Goal: Find specific page/section

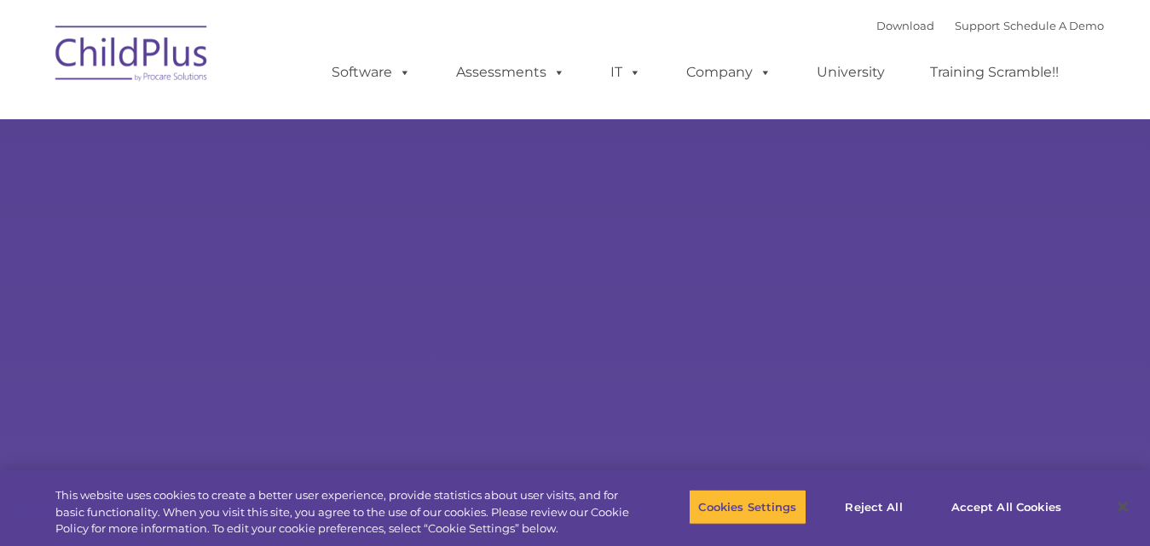
select select "MEDIUM"
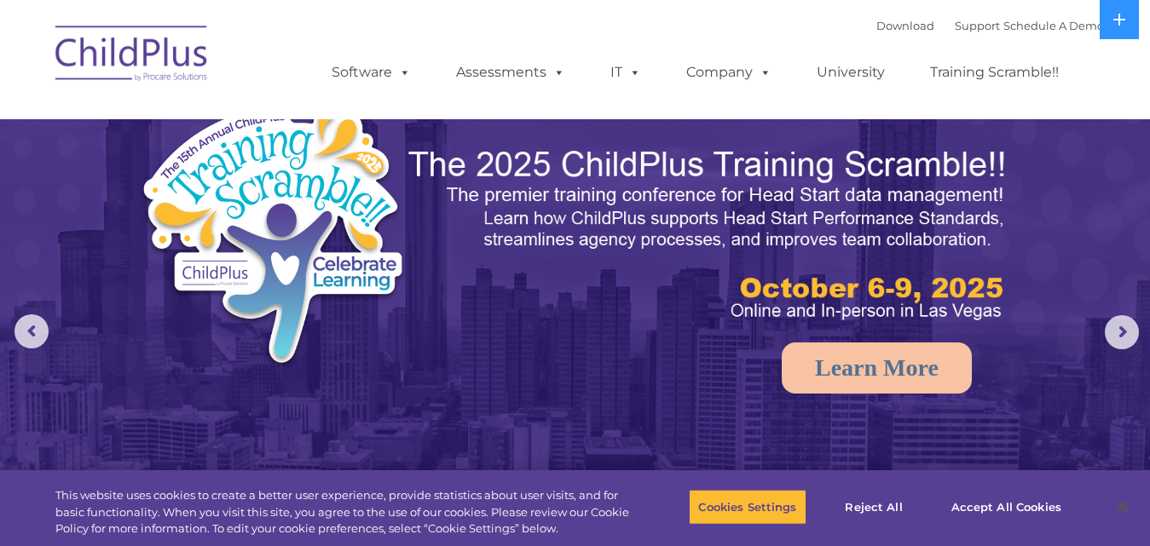
click at [394, 24] on div "Download Support | Schedule A Demo  MENU MENU Software ChildPlus: The original…" at bounding box center [700, 60] width 806 height 94
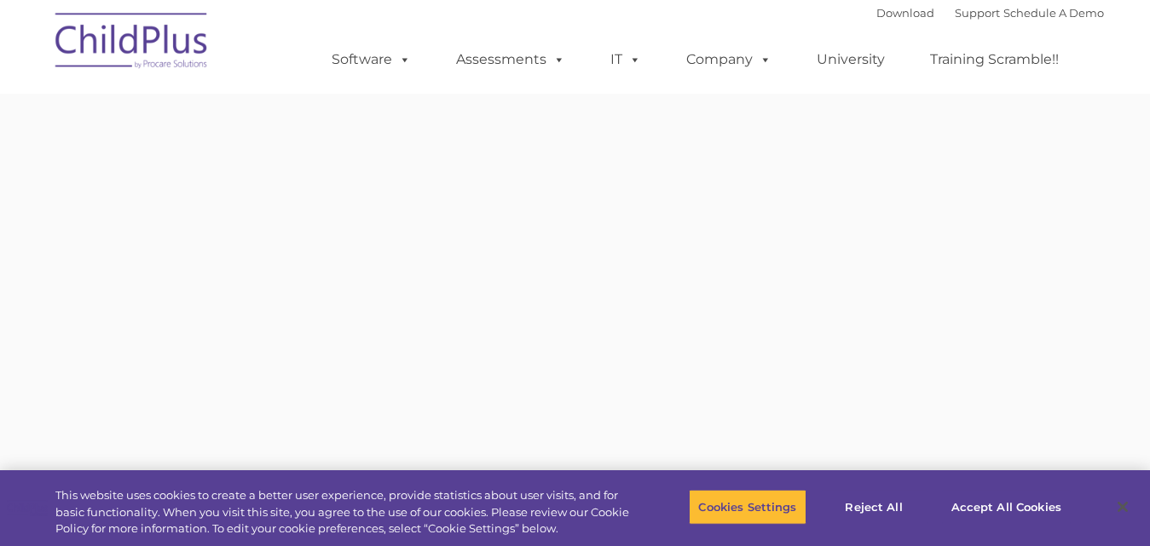
type input ""
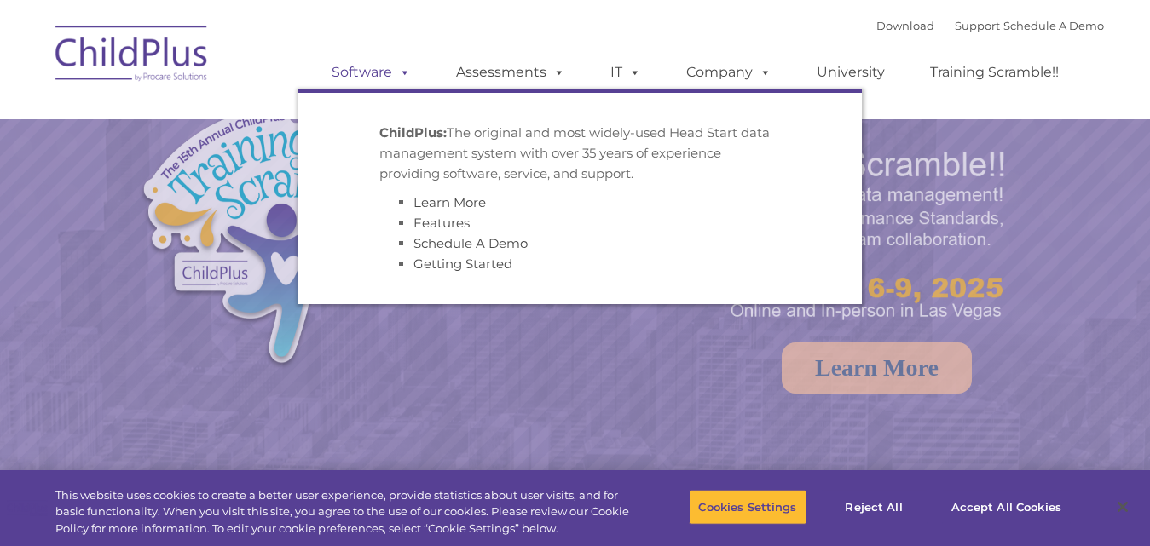
select select "MEDIUM"
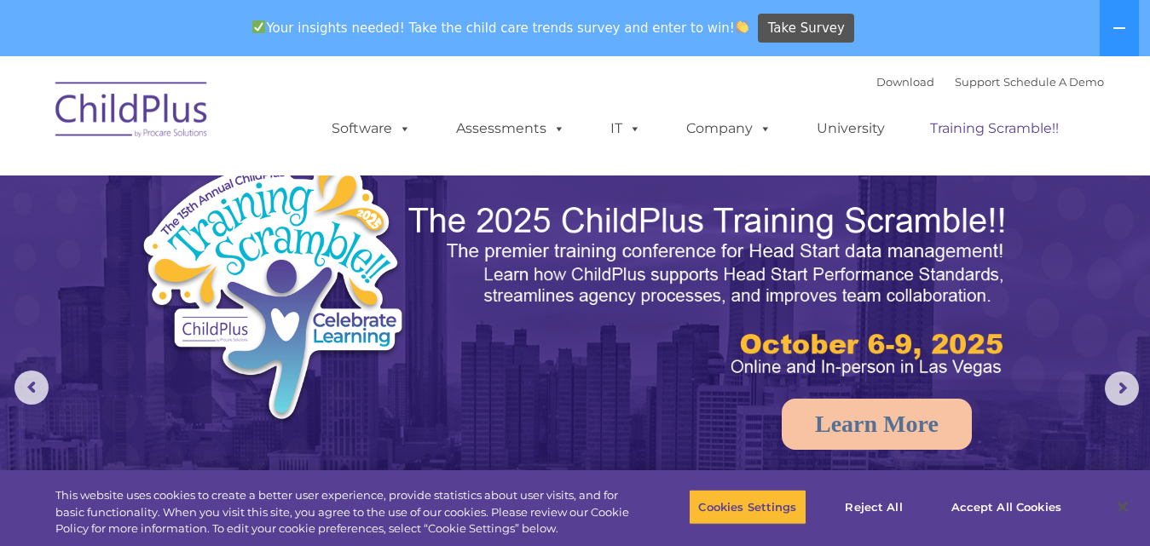
click at [995, 130] on link "Training Scramble!!" at bounding box center [994, 129] width 163 height 34
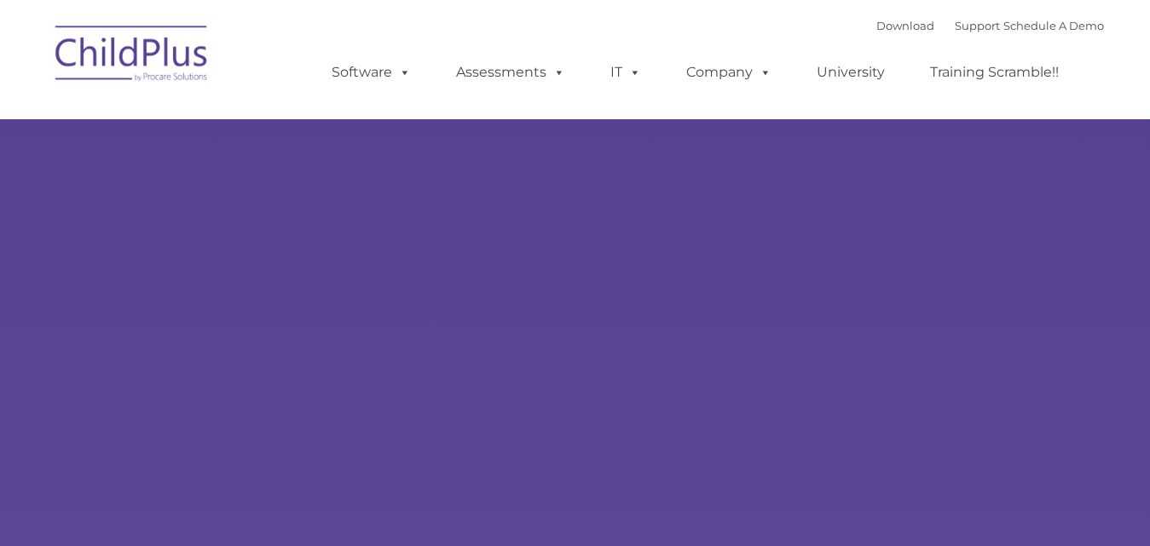
type input ""
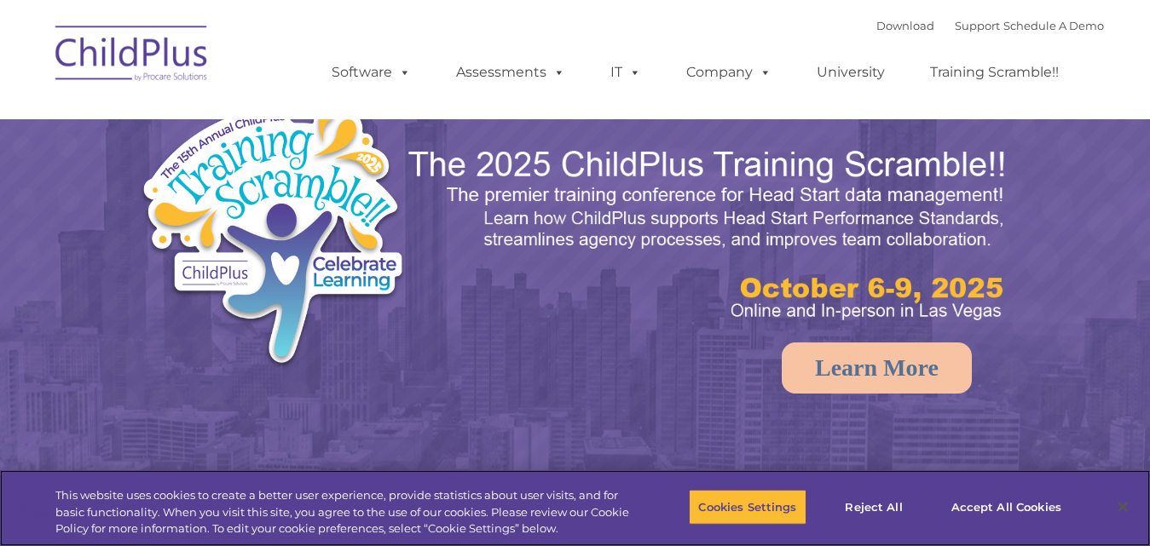
select select "MEDIUM"
